Goal: Information Seeking & Learning: Learn about a topic

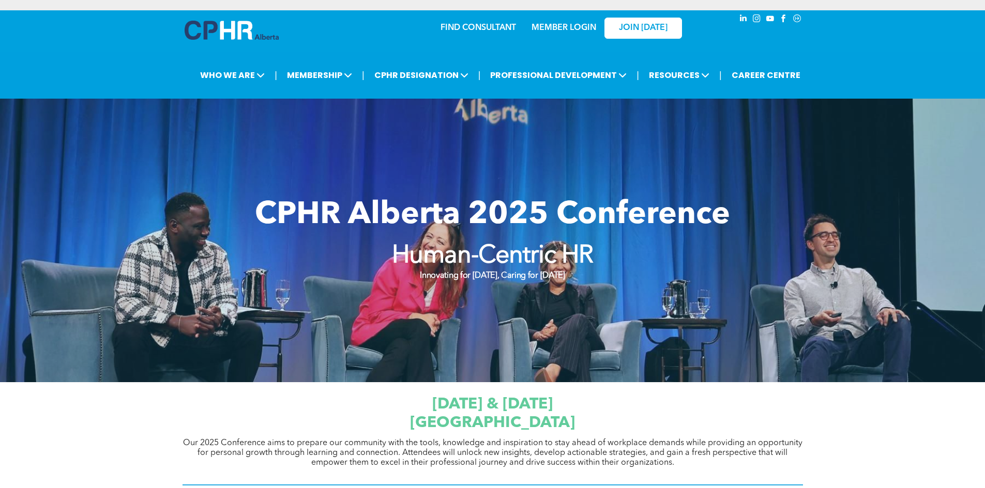
click at [558, 265] on strong "Human-Centric HR" at bounding box center [493, 256] width 202 height 25
click at [530, 303] on div at bounding box center [492, 241] width 985 height 284
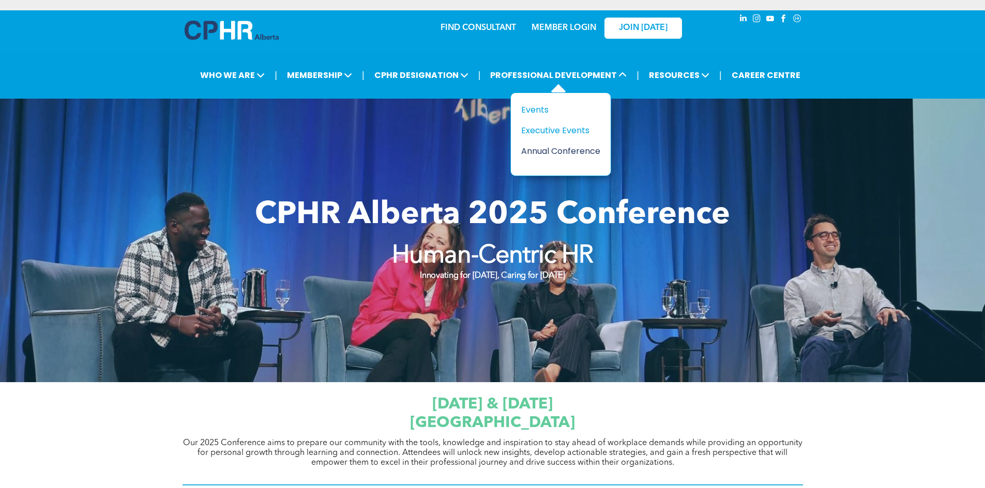
click at [569, 148] on div "Annual Conference" at bounding box center [556, 151] width 71 height 13
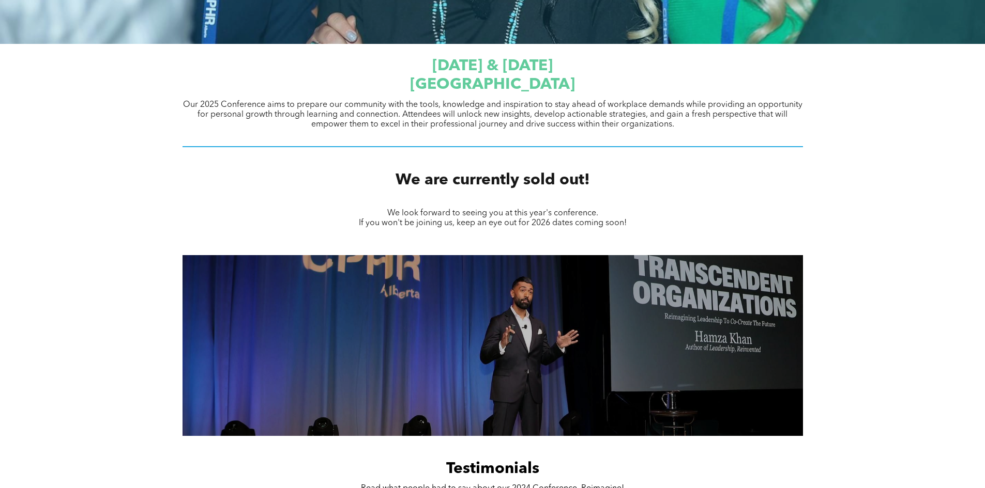
scroll to position [465, 0]
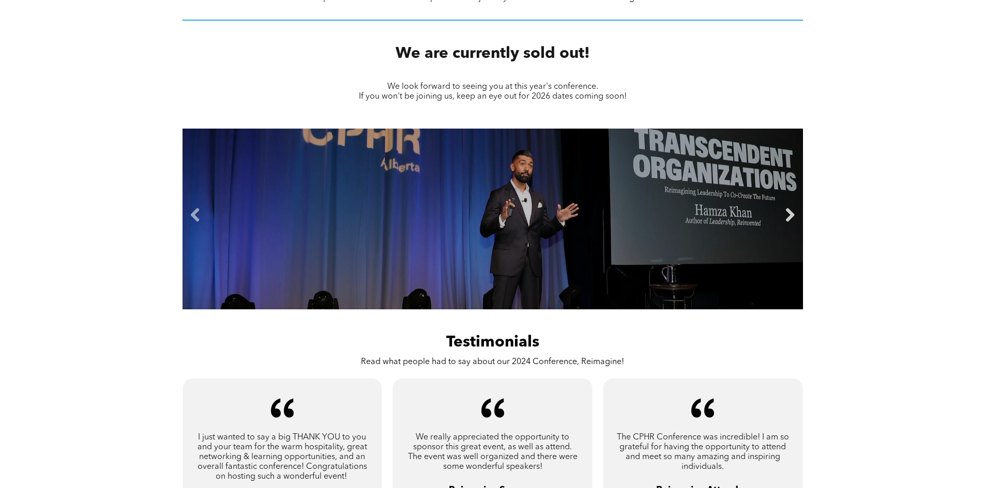
click at [790, 220] on link "Next" at bounding box center [790, 216] width 16 height 16
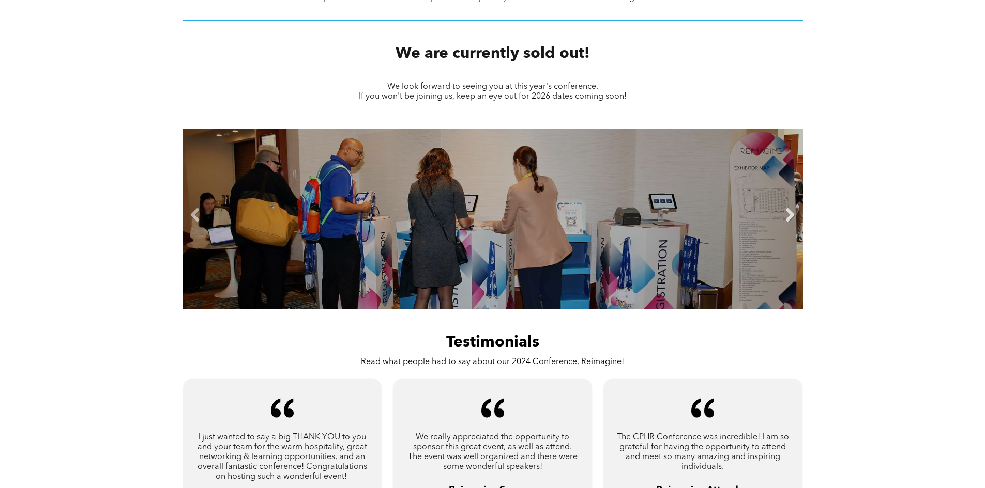
click at [790, 220] on link "Next" at bounding box center [790, 216] width 16 height 16
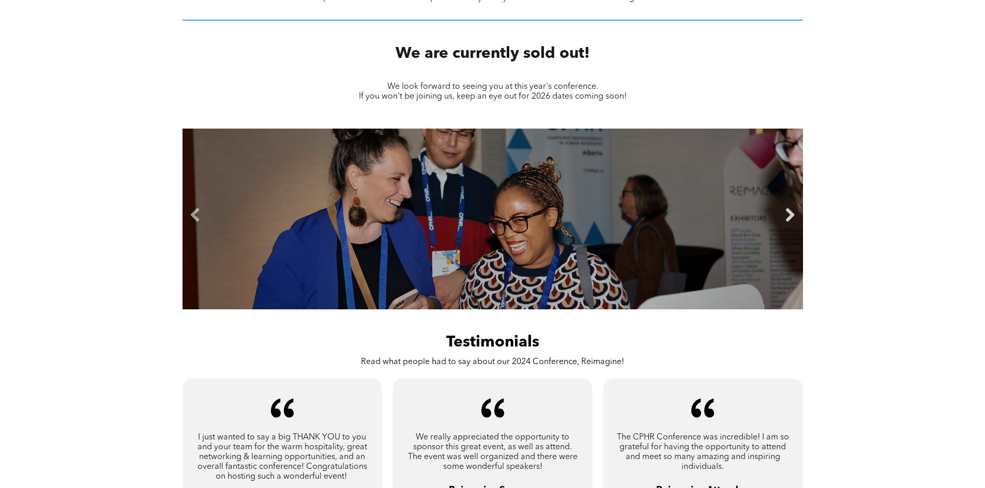
click at [790, 220] on link "Next" at bounding box center [790, 216] width 16 height 16
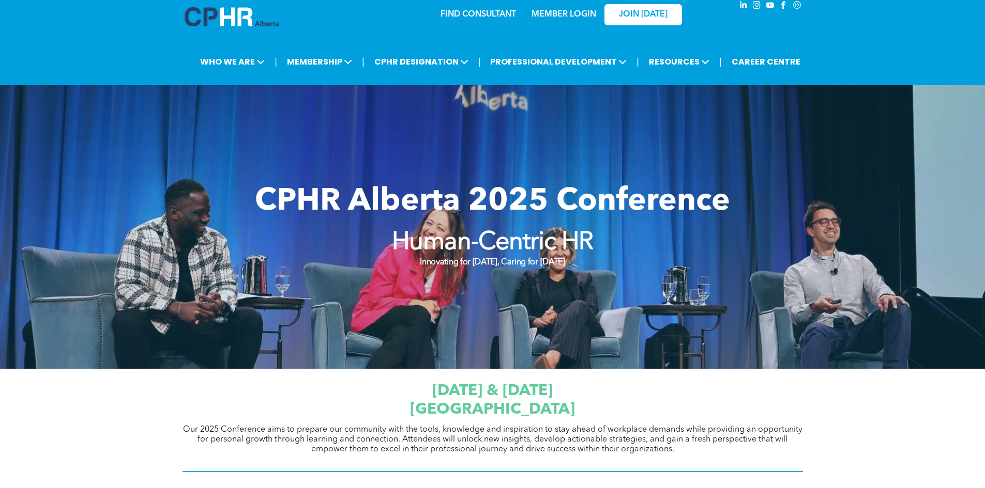
scroll to position [0, 0]
